Goal: Task Accomplishment & Management: Complete application form

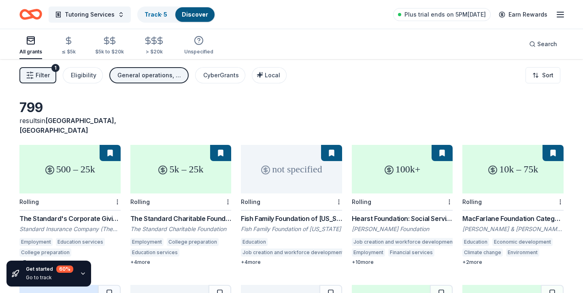
scroll to position [325, 0]
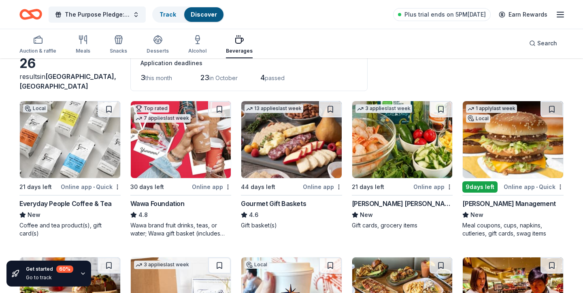
scroll to position [49, 0]
click at [507, 155] on img at bounding box center [513, 139] width 100 height 77
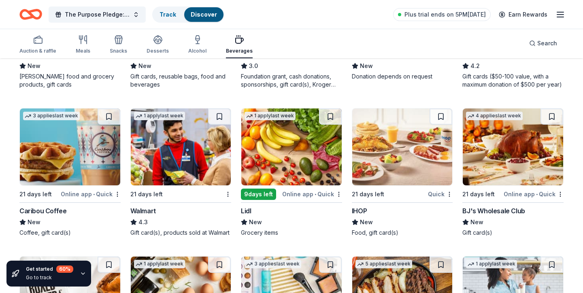
scroll to position [534, 0]
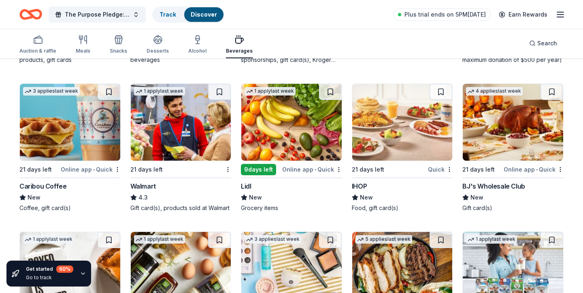
click at [162, 142] on img at bounding box center [181, 122] width 100 height 77
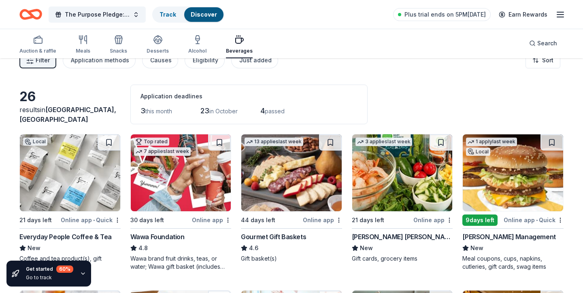
scroll to position [0, 0]
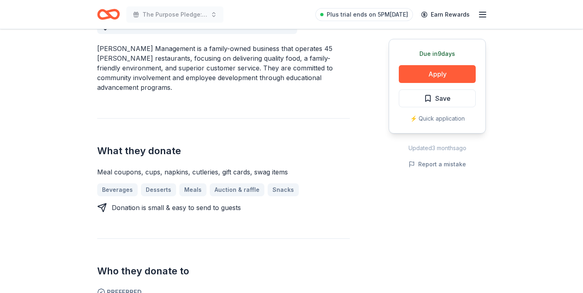
scroll to position [255, 0]
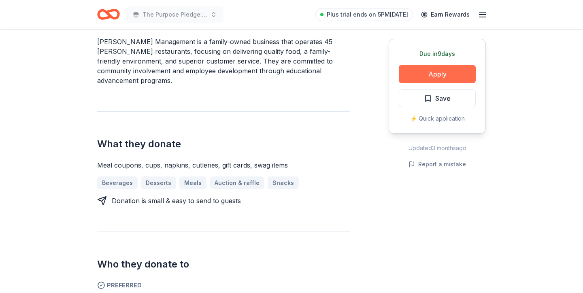
click at [425, 80] on button "Apply" at bounding box center [437, 74] width 77 height 18
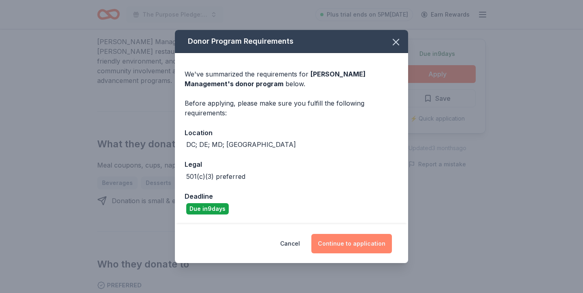
drag, startPoint x: 358, startPoint y: 247, endPoint x: 354, endPoint y: 247, distance: 4.1
click at [358, 247] on button "Continue to application" at bounding box center [351, 243] width 81 height 19
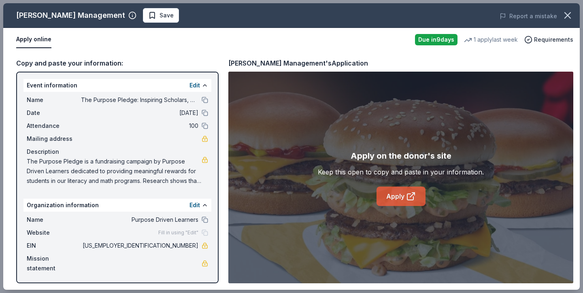
click at [385, 200] on link "Apply" at bounding box center [400, 196] width 49 height 19
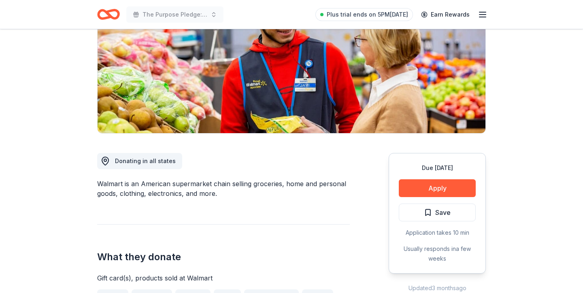
scroll to position [133, 0]
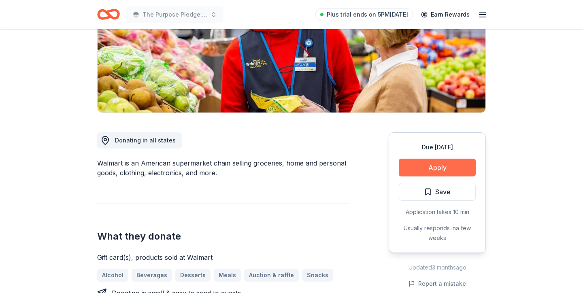
click at [414, 169] on button "Apply" at bounding box center [437, 168] width 77 height 18
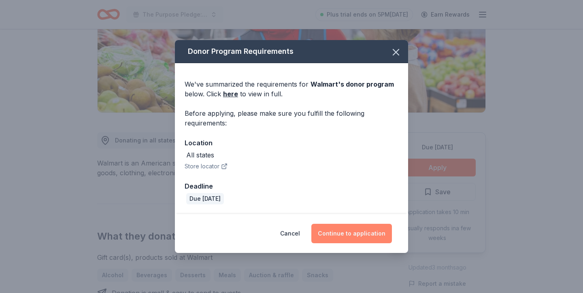
click at [348, 230] on button "Continue to application" at bounding box center [351, 233] width 81 height 19
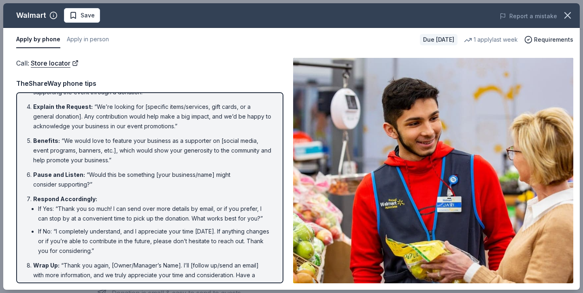
scroll to position [113, 0]
